Goal: Browse casually

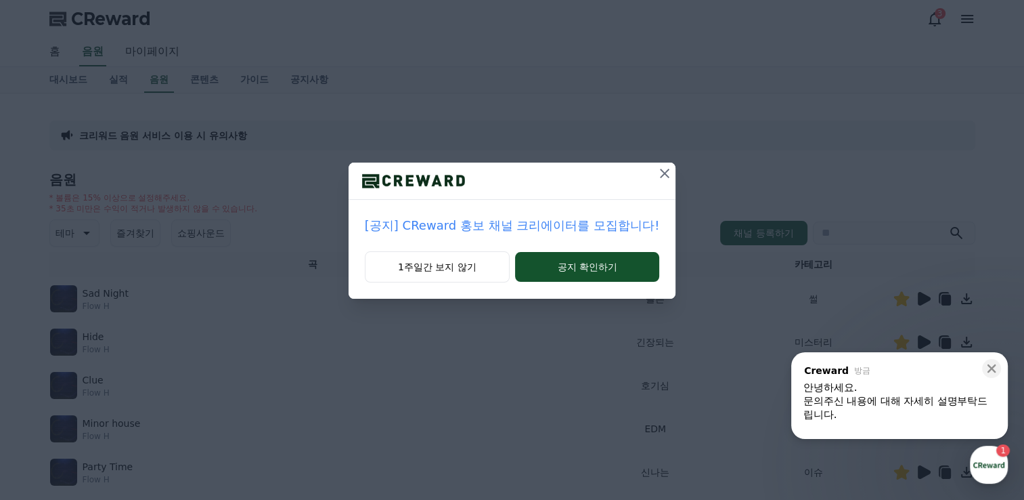
click at [663, 171] on icon at bounding box center [664, 173] width 9 height 9
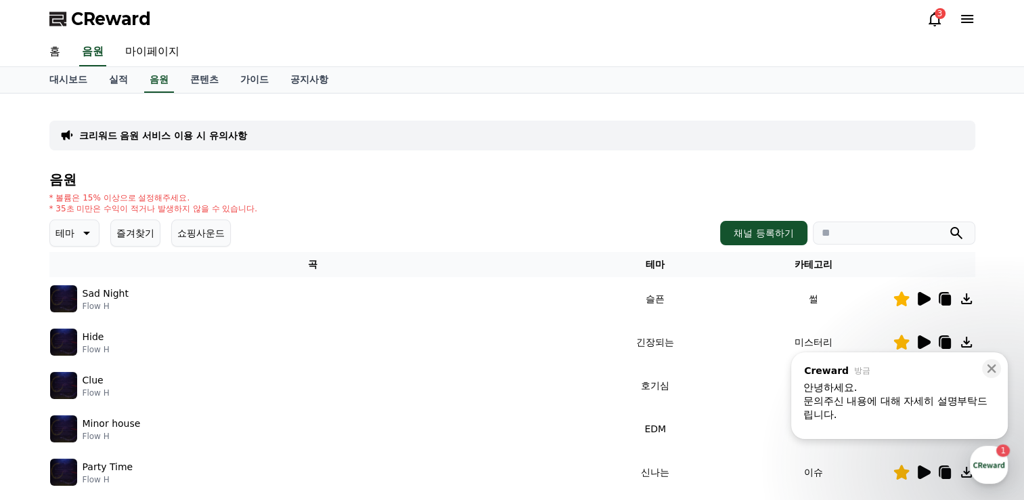
click at [79, 227] on icon at bounding box center [85, 233] width 16 height 16
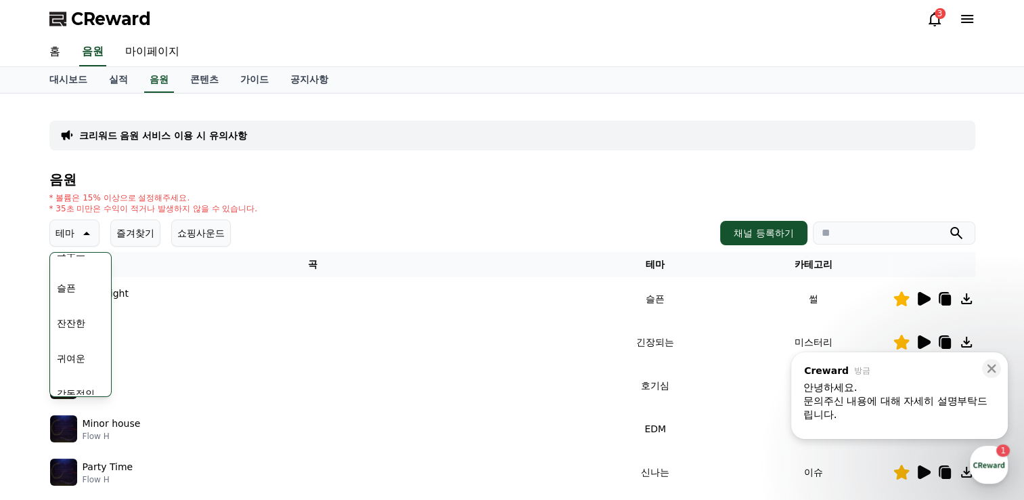
scroll to position [542, 0]
click at [83, 323] on button "감동적인" at bounding box center [75, 326] width 49 height 30
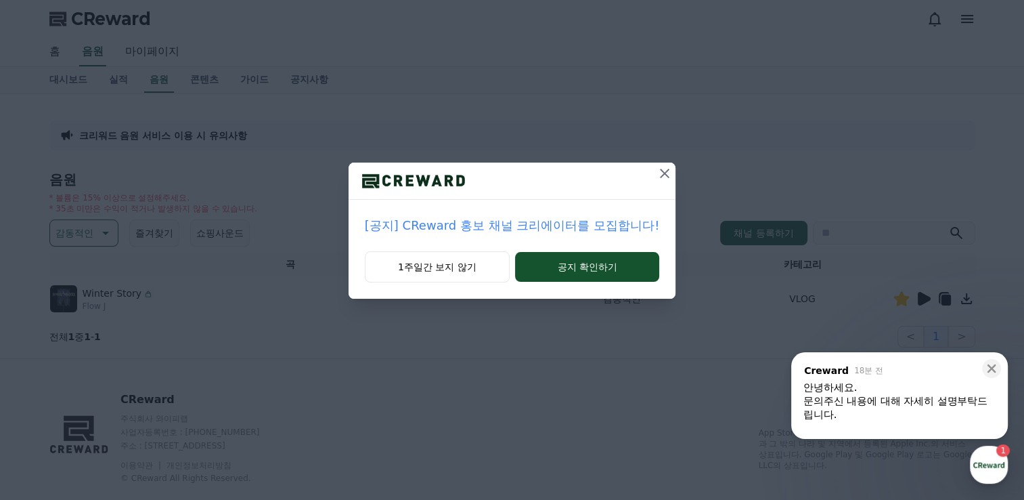
click at [657, 169] on icon at bounding box center [665, 173] width 16 height 16
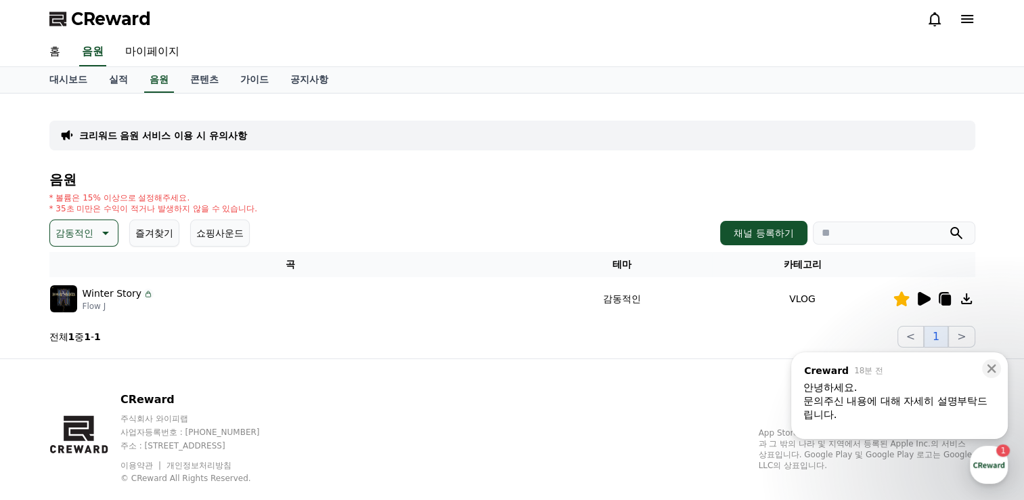
click at [967, 296] on icon at bounding box center [967, 298] width 16 height 16
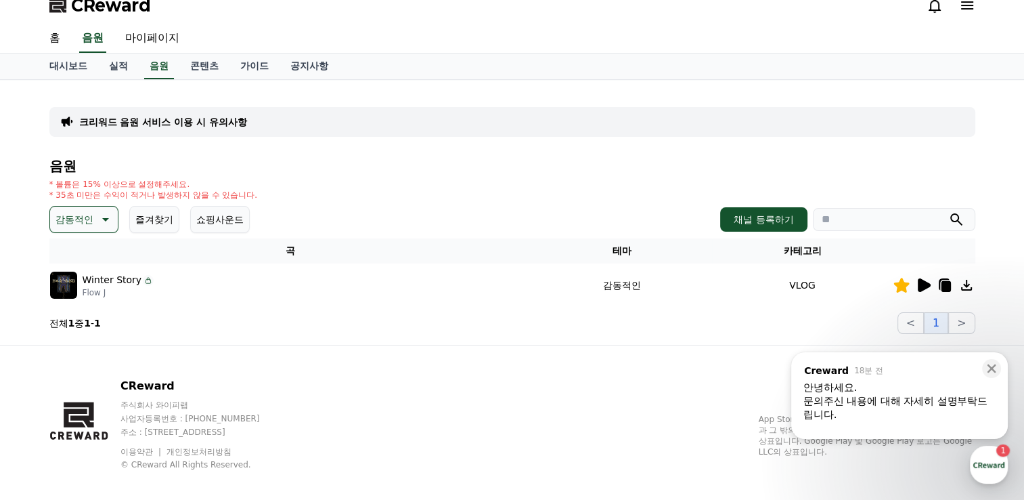
scroll to position [26, 0]
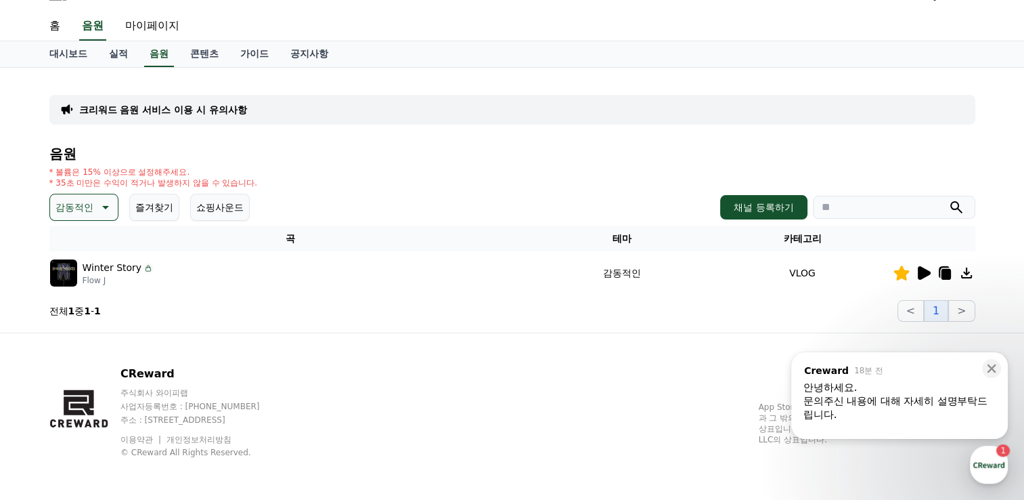
click at [512, 144] on div "크리워드 음원 서비스 이용 시 유의사항 음원 * 볼륨은 15% 이상으로 설정해주세요. * 35초 미만은 수익이 적거나 발생하지 않을 수 있습니…" at bounding box center [512, 200] width 926 height 243
